Goal: Transaction & Acquisition: Purchase product/service

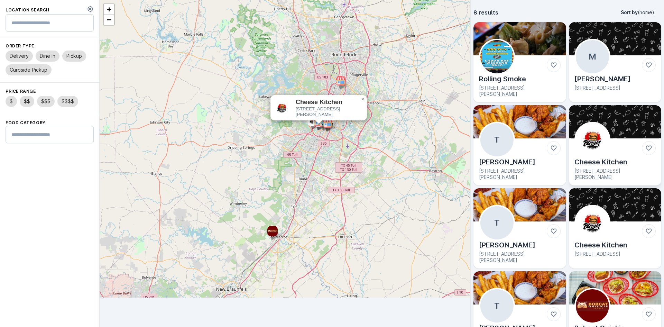
click at [586, 137] on img at bounding box center [592, 139] width 33 height 33
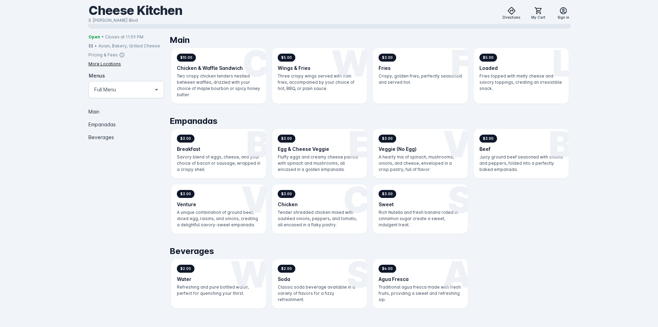
scroll to position [194, 0]
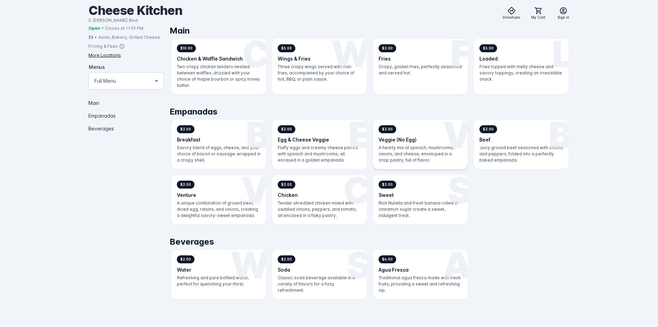
click at [421, 138] on h3 "Veggie (No Egg)" at bounding box center [421, 139] width 84 height 7
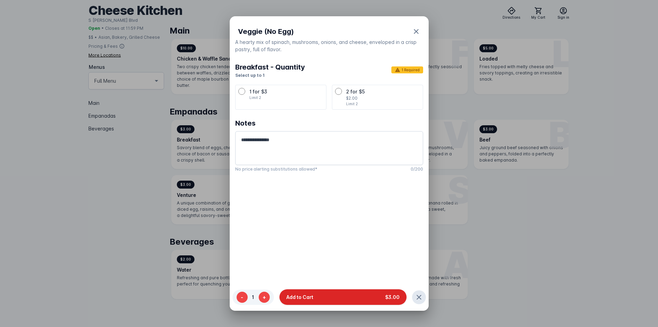
click at [361, 294] on button "Add to Cart $3.00" at bounding box center [343, 297] width 127 height 16
click at [259, 93] on span "1 for $3" at bounding box center [259, 91] width 18 height 6
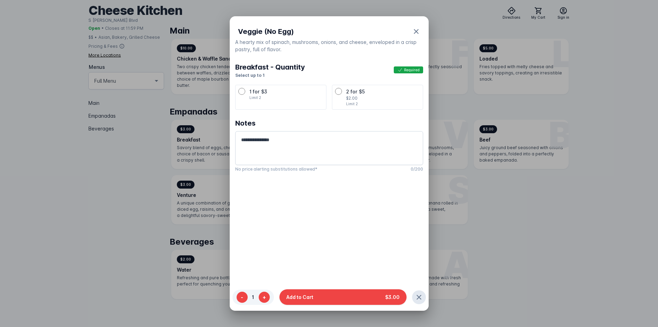
drag, startPoint x: 343, startPoint y: 299, endPoint x: 409, endPoint y: 204, distance: 116.1
click at [344, 298] on button "Add to Cart $3.00" at bounding box center [343, 297] width 127 height 16
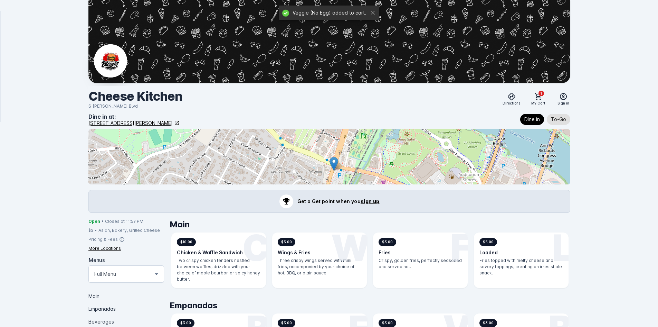
scroll to position [194, 0]
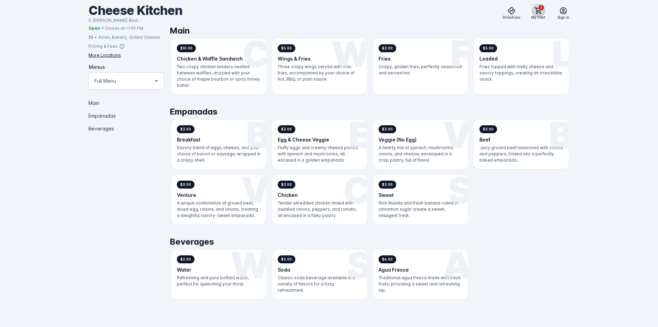
click at [536, 12] on icon at bounding box center [539, 11] width 8 height 8
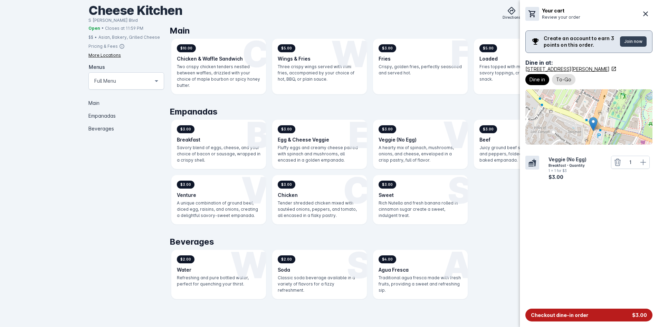
click at [570, 309] on button "Checkout dine-in order $3.00" at bounding box center [589, 314] width 127 height 13
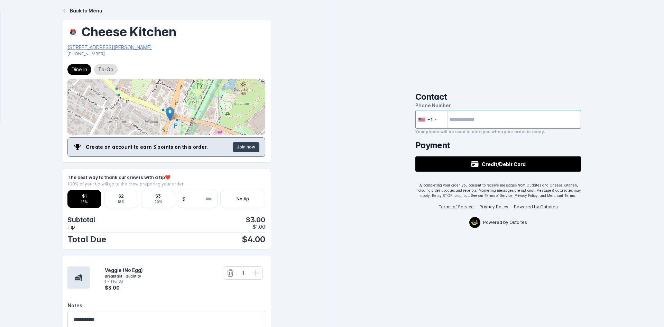
click at [507, 122] on input "tel" at bounding box center [498, 119] width 166 height 19
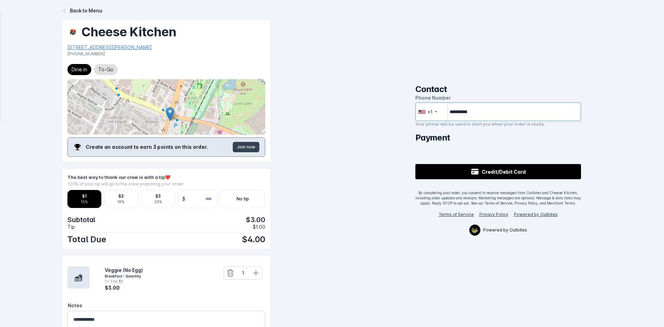
type input "**********"
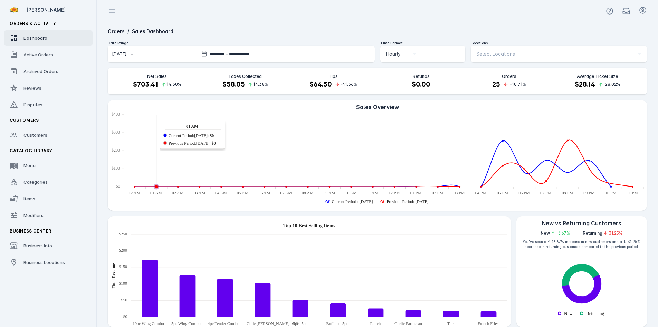
click at [30, 261] on span "Business Locations" at bounding box center [44, 262] width 41 height 6
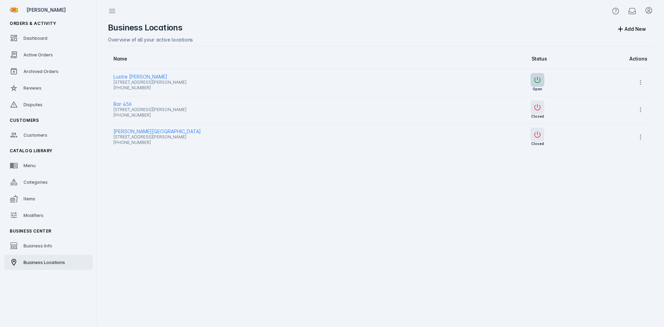
click at [540, 79] on icon "button" at bounding box center [537, 80] width 6 height 6
click at [47, 54] on span "Active Orders" at bounding box center [38, 55] width 29 height 6
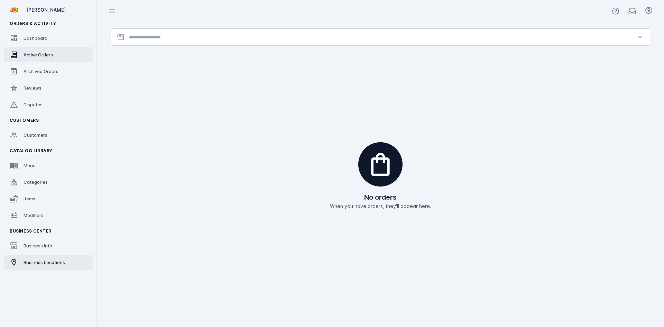
click at [44, 258] on link "Business Locations" at bounding box center [48, 261] width 88 height 15
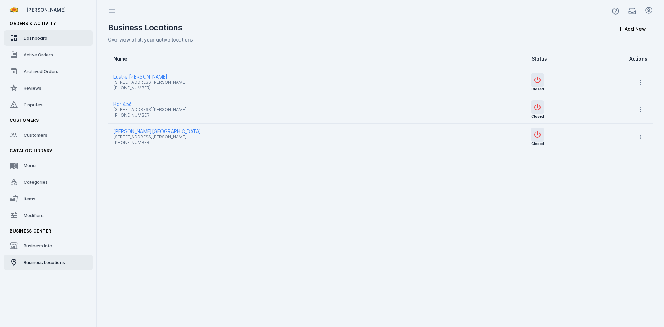
click at [38, 38] on span "Dashboard" at bounding box center [36, 38] width 24 height 6
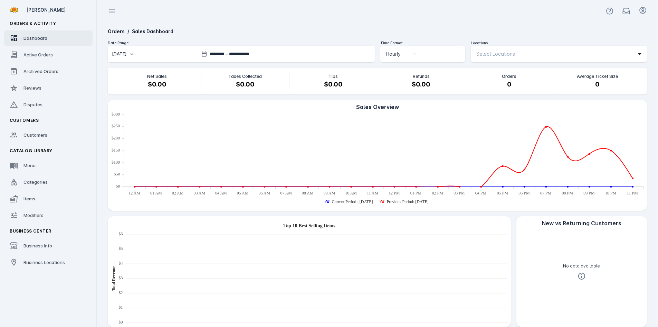
click at [495, 54] on span "Select Locations" at bounding box center [496, 54] width 39 height 8
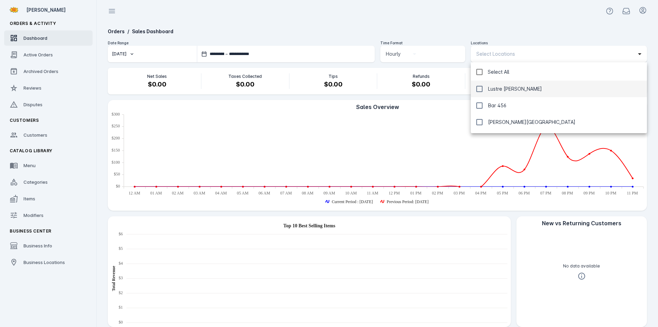
click at [495, 87] on span "Lustre [PERSON_NAME]" at bounding box center [515, 89] width 54 height 8
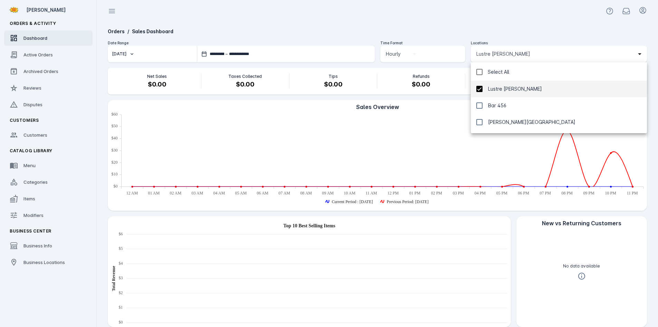
click at [503, 21] on div at bounding box center [329, 163] width 658 height 327
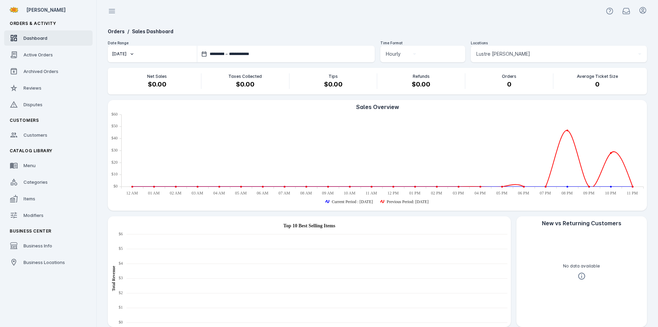
click at [509, 53] on span "Lustre [PERSON_NAME]" at bounding box center [504, 54] width 54 height 8
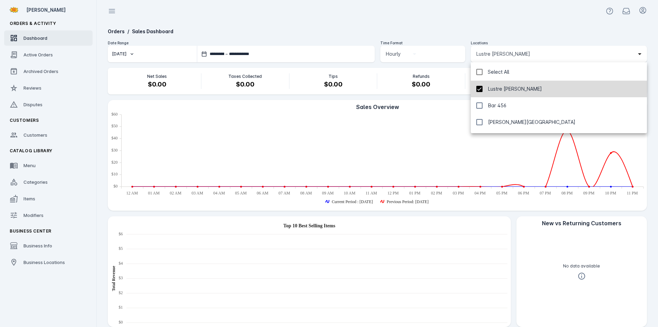
click at [480, 90] on mat-pseudo-checkbox at bounding box center [480, 89] width 6 height 6
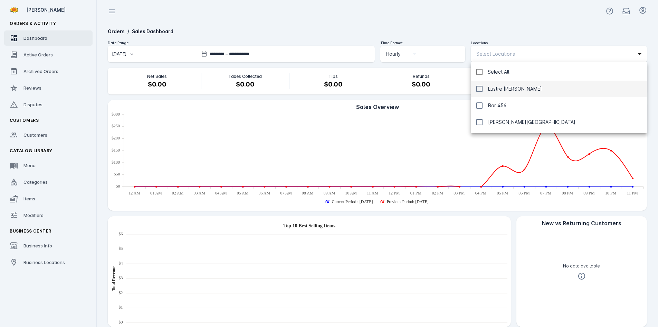
click at [483, 25] on div at bounding box center [329, 163] width 658 height 327
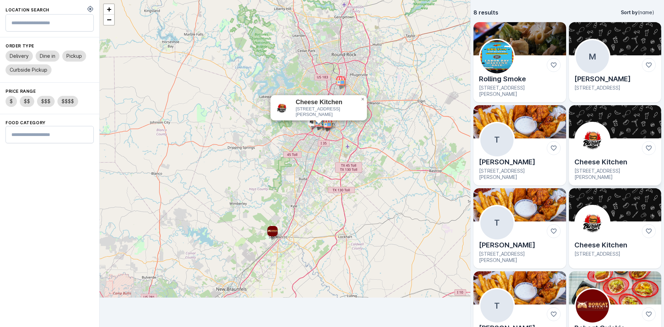
click at [598, 123] on div at bounding box center [592, 140] width 36 height 36
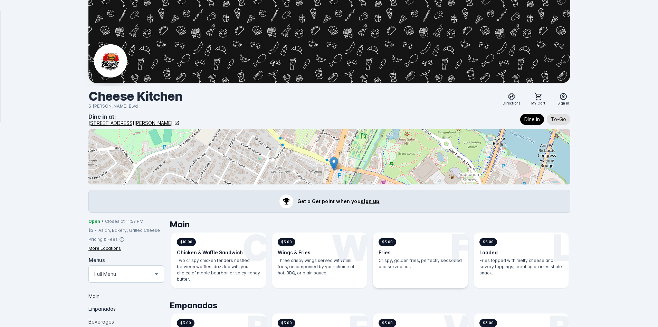
click at [423, 256] on div "F $3.00 Fries Crispy, golden fries, perfectly seasoned and served hot." at bounding box center [420, 259] width 95 height 55
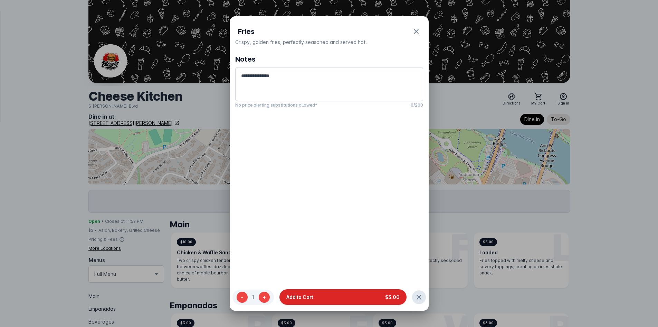
click at [371, 296] on button "Add to Cart $3.00" at bounding box center [343, 297] width 127 height 16
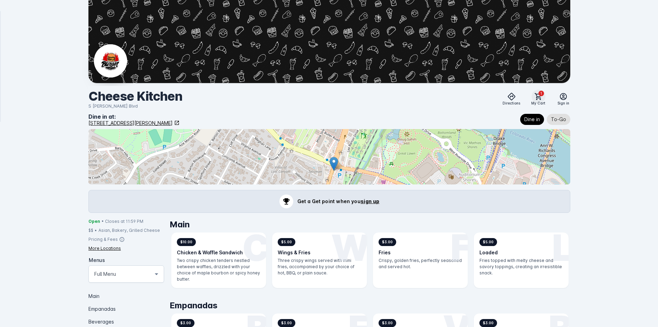
click at [546, 97] on span at bounding box center [539, 96] width 17 height 17
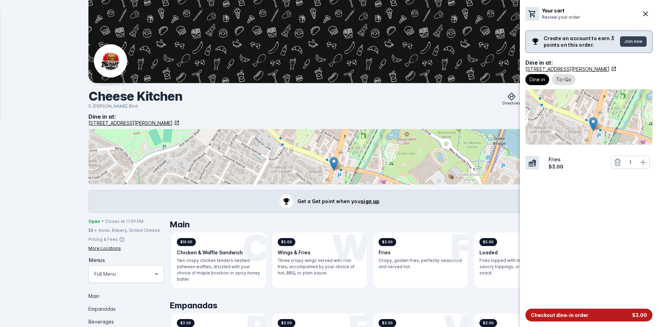
click at [563, 316] on span "Checkout dine-in order" at bounding box center [559, 314] width 57 height 7
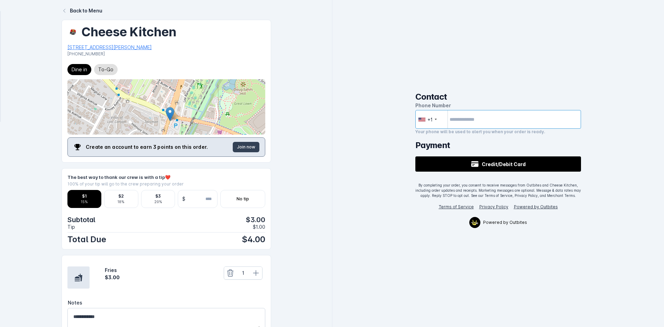
click at [477, 120] on input "tel" at bounding box center [498, 119] width 166 height 19
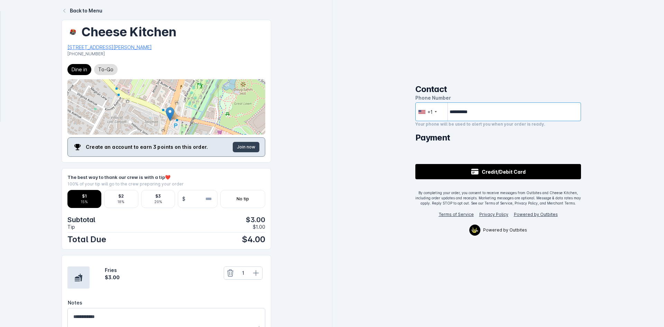
type input "**********"
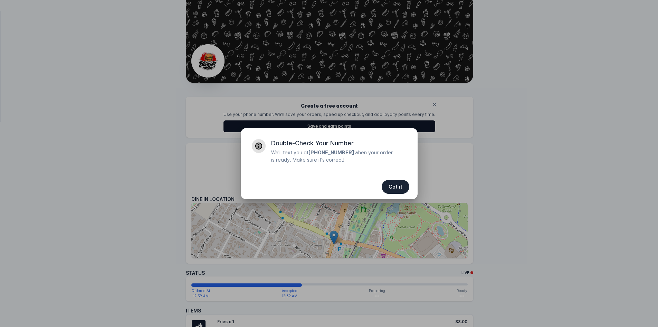
drag, startPoint x: 395, startPoint y: 179, endPoint x: 424, endPoint y: 125, distance: 61.9
click at [395, 180] on span "button" at bounding box center [396, 186] width 28 height 17
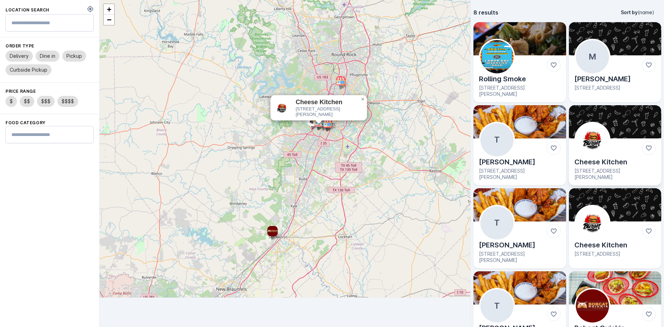
click at [590, 138] on img at bounding box center [592, 139] width 33 height 33
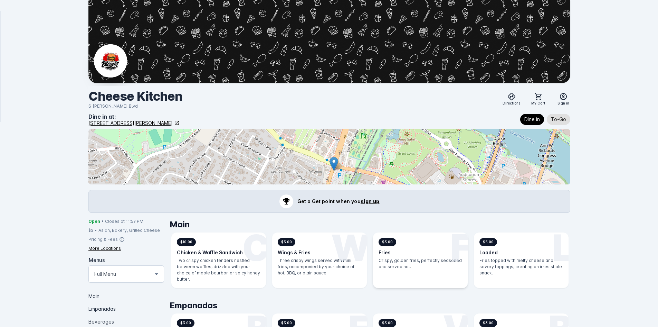
click at [439, 257] on p "Crispy, golden fries, perfectly seasoned and served hot." at bounding box center [421, 263] width 84 height 12
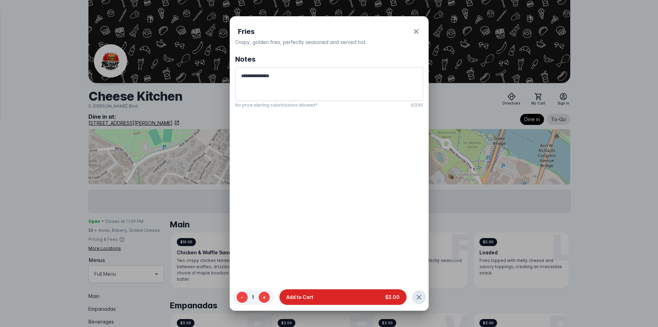
click at [378, 294] on button "Add to Cart $3.00" at bounding box center [343, 297] width 127 height 16
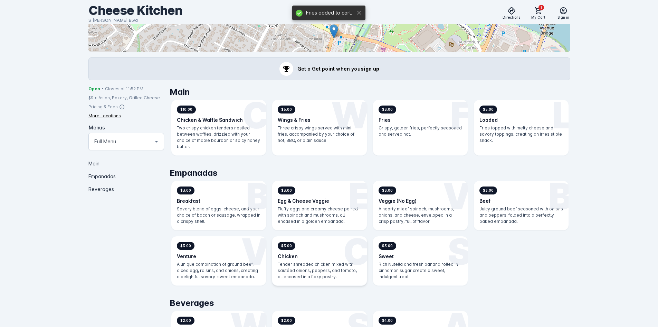
scroll to position [194, 0]
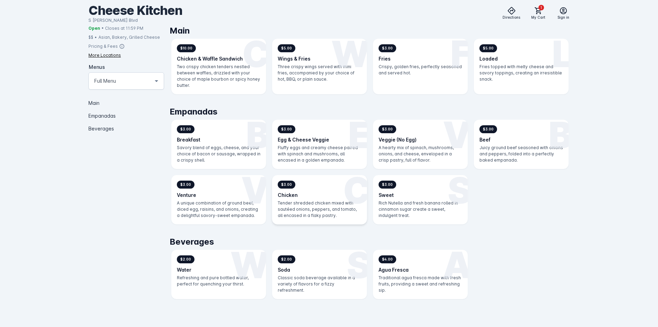
click at [337, 206] on p "Tender shredded chicken mixed with sautéed onions, peppers, and tomato, all enc…" at bounding box center [320, 209] width 84 height 19
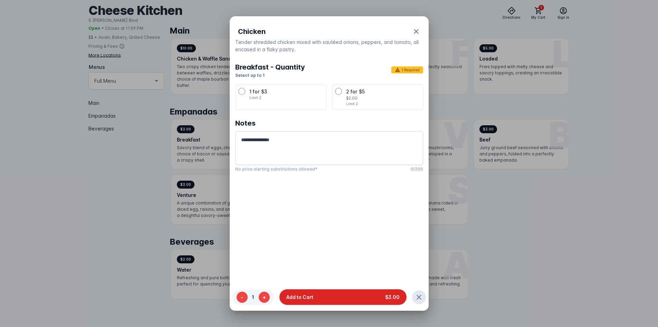
click at [347, 292] on button "Add to Cart $3.00" at bounding box center [343, 297] width 127 height 16
click at [262, 92] on span "1 for $3" at bounding box center [259, 91] width 18 height 6
click at [331, 296] on button "Add to Cart $3.00" at bounding box center [343, 297] width 127 height 16
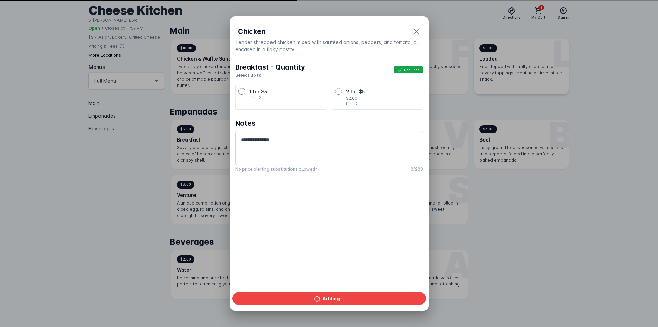
scroll to position [194, 0]
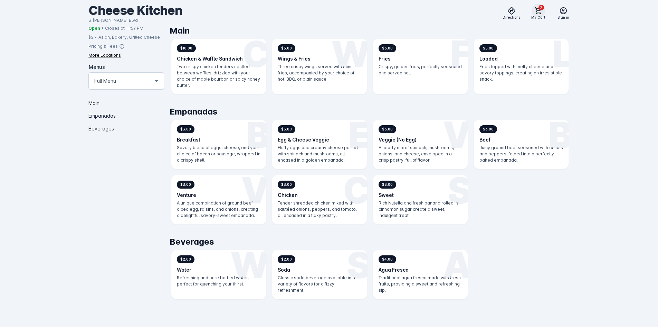
click at [535, 8] on icon at bounding box center [539, 11] width 8 height 8
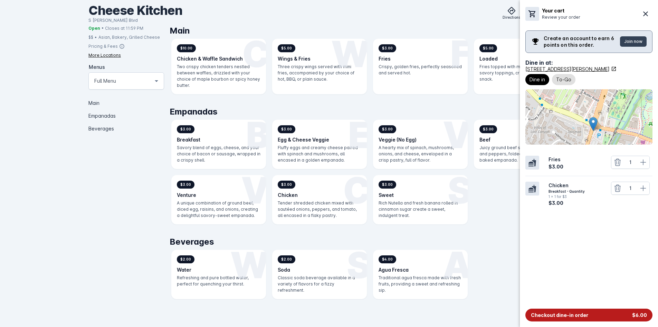
click at [595, 309] on button "Checkout dine-in order $6.00" at bounding box center [589, 314] width 127 height 13
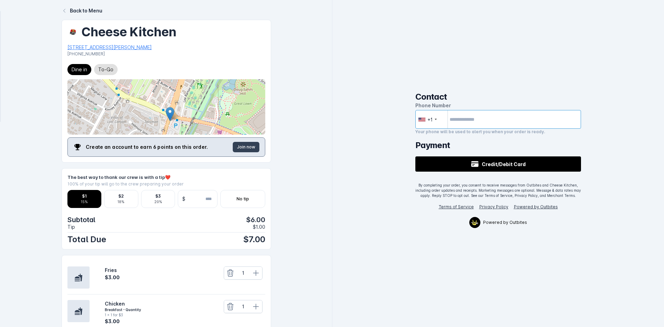
click at [494, 120] on input "tel" at bounding box center [498, 119] width 166 height 19
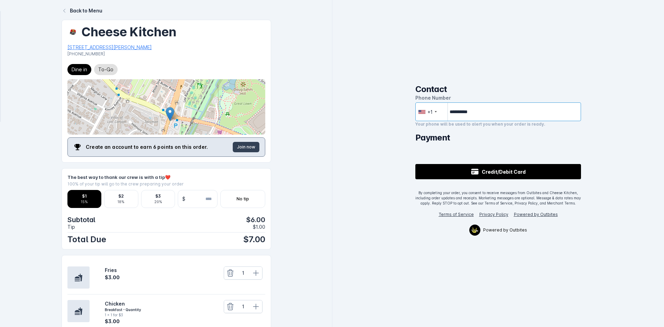
type input "**********"
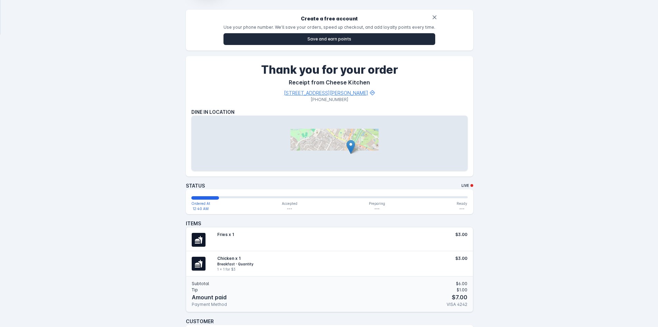
scroll to position [190, 0]
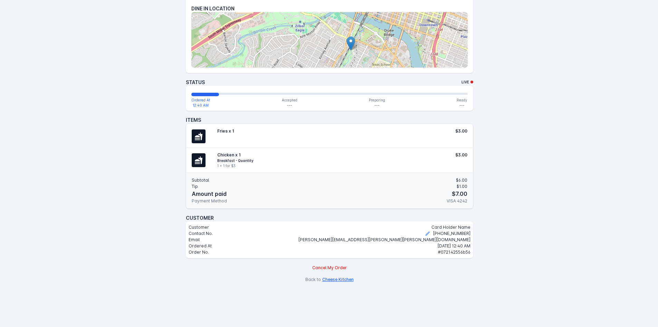
click at [336, 279] on button "Cheese Kitchen" at bounding box center [337, 279] width 31 height 6
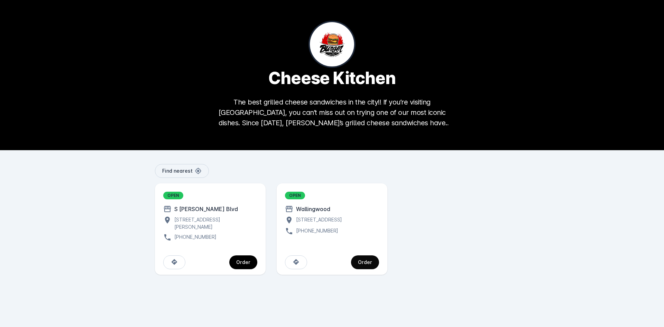
click at [372, 255] on span "continue" at bounding box center [365, 262] width 28 height 17
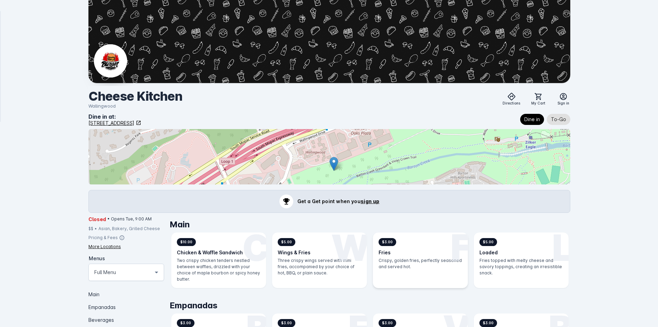
click at [409, 244] on div "$3.00" at bounding box center [421, 242] width 84 height 8
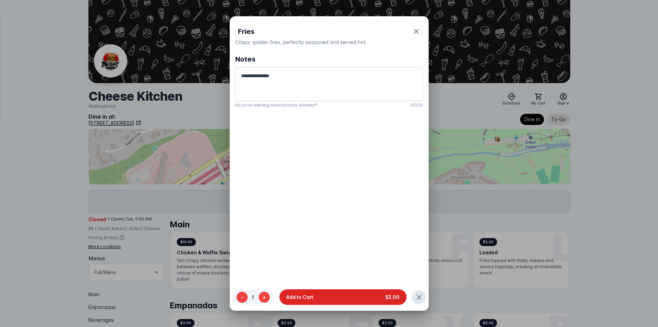
click at [375, 293] on button "Add to Cart $3.00" at bounding box center [343, 297] width 127 height 16
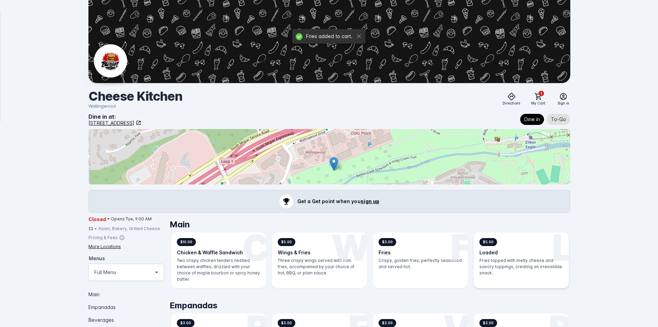
click at [491, 265] on p "Fries topped with melty cheese and savory toppings, creating an irresistible sn…" at bounding box center [522, 266] width 84 height 19
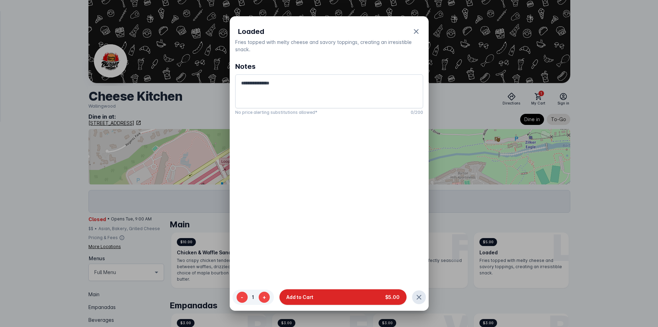
click at [388, 291] on button "Add to Cart $5.00" at bounding box center [343, 297] width 127 height 16
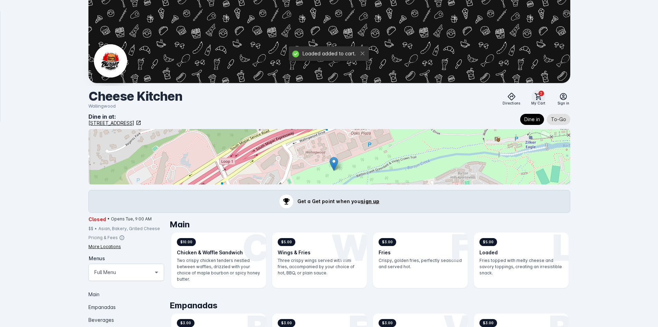
click at [541, 94] on span "2" at bounding box center [542, 94] width 6 height 6
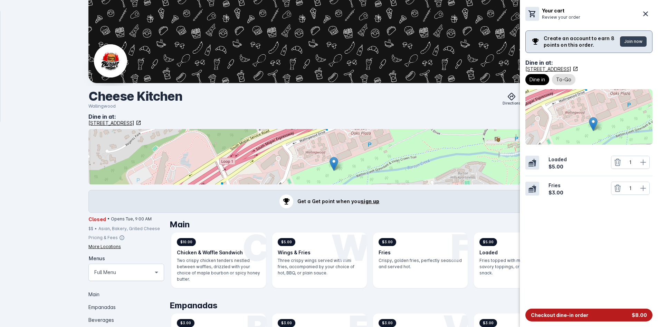
click at [549, 314] on span "Checkout dine-in order" at bounding box center [559, 314] width 57 height 7
